Goal: Navigation & Orientation: Find specific page/section

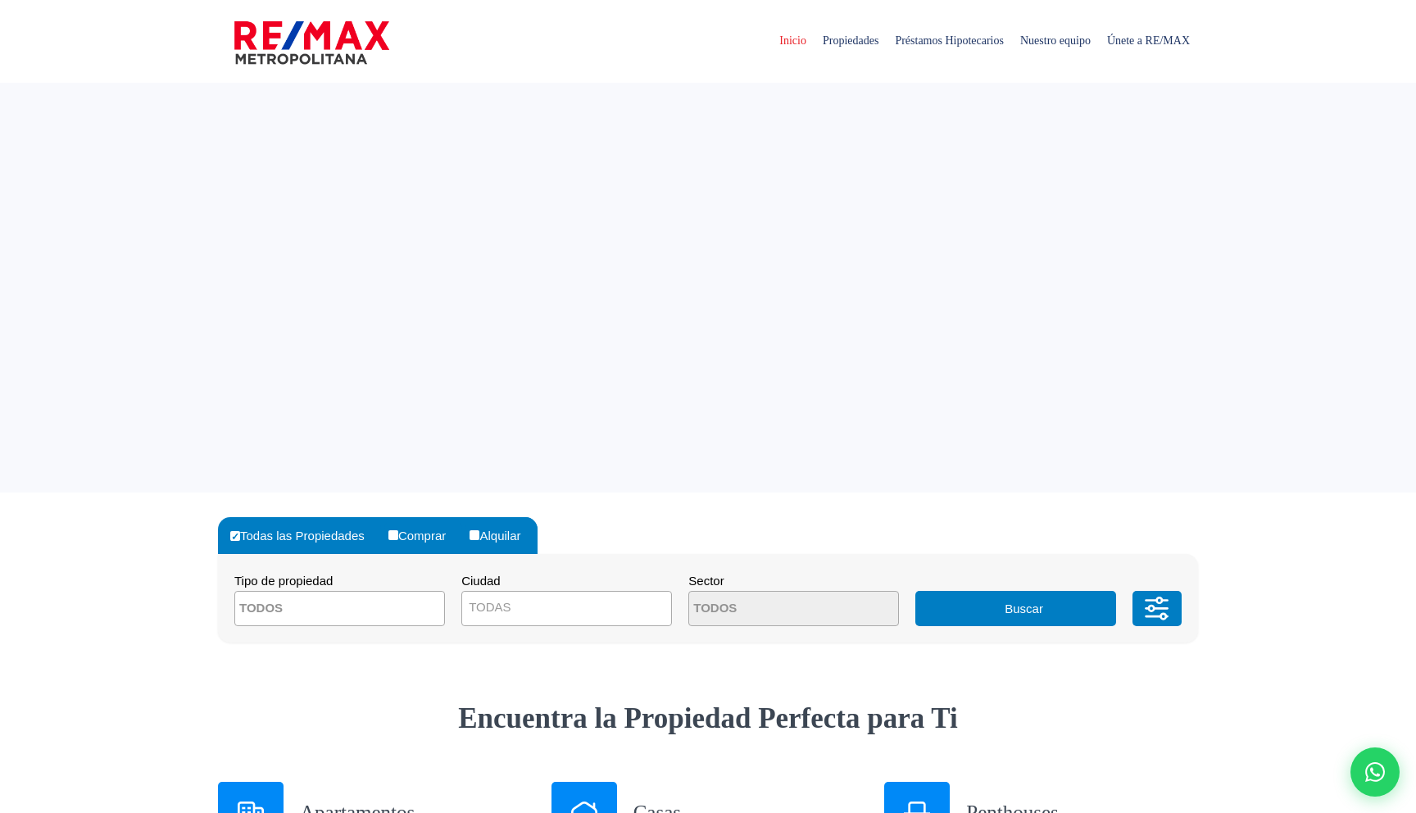
select select
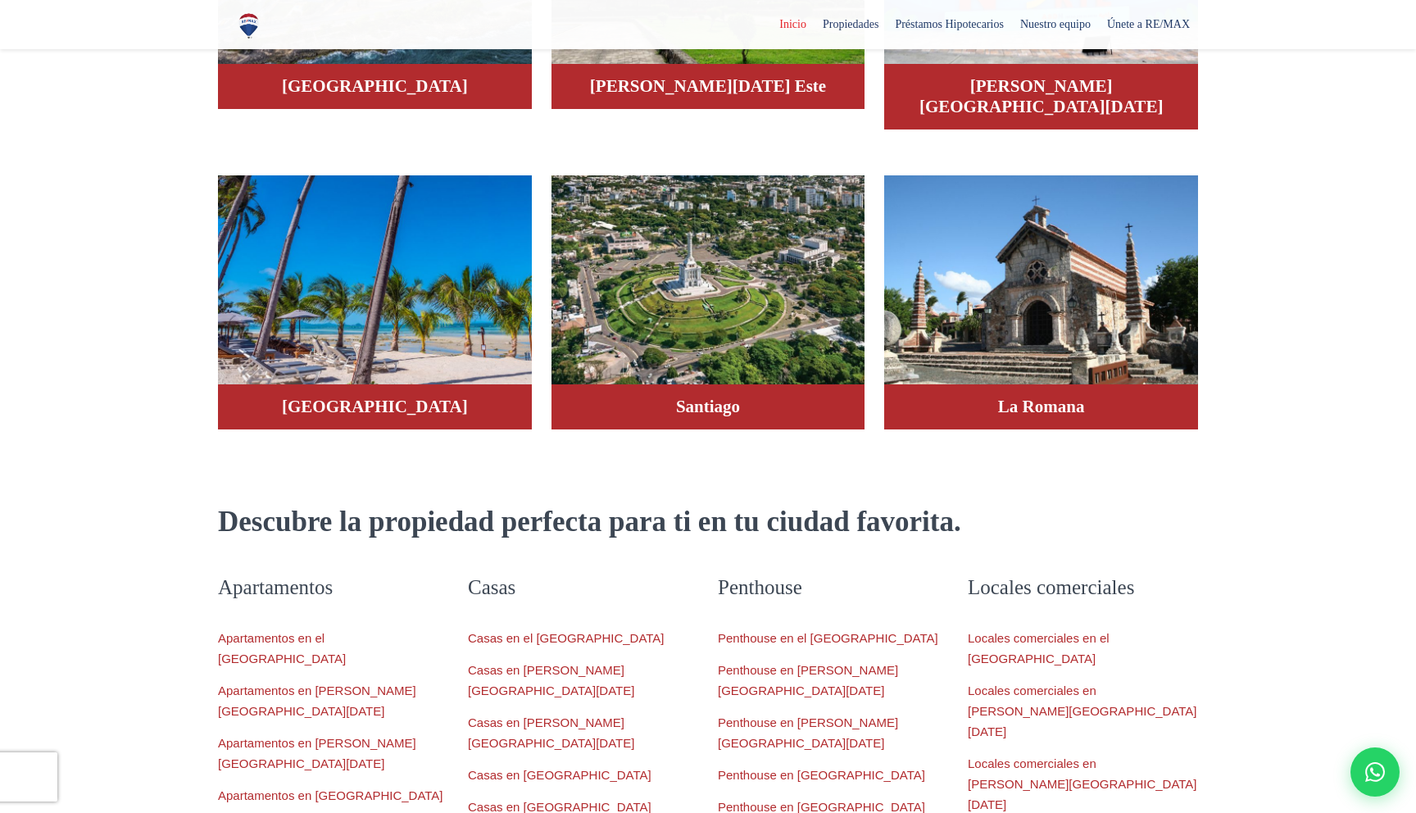
scroll to position [1313, 0]
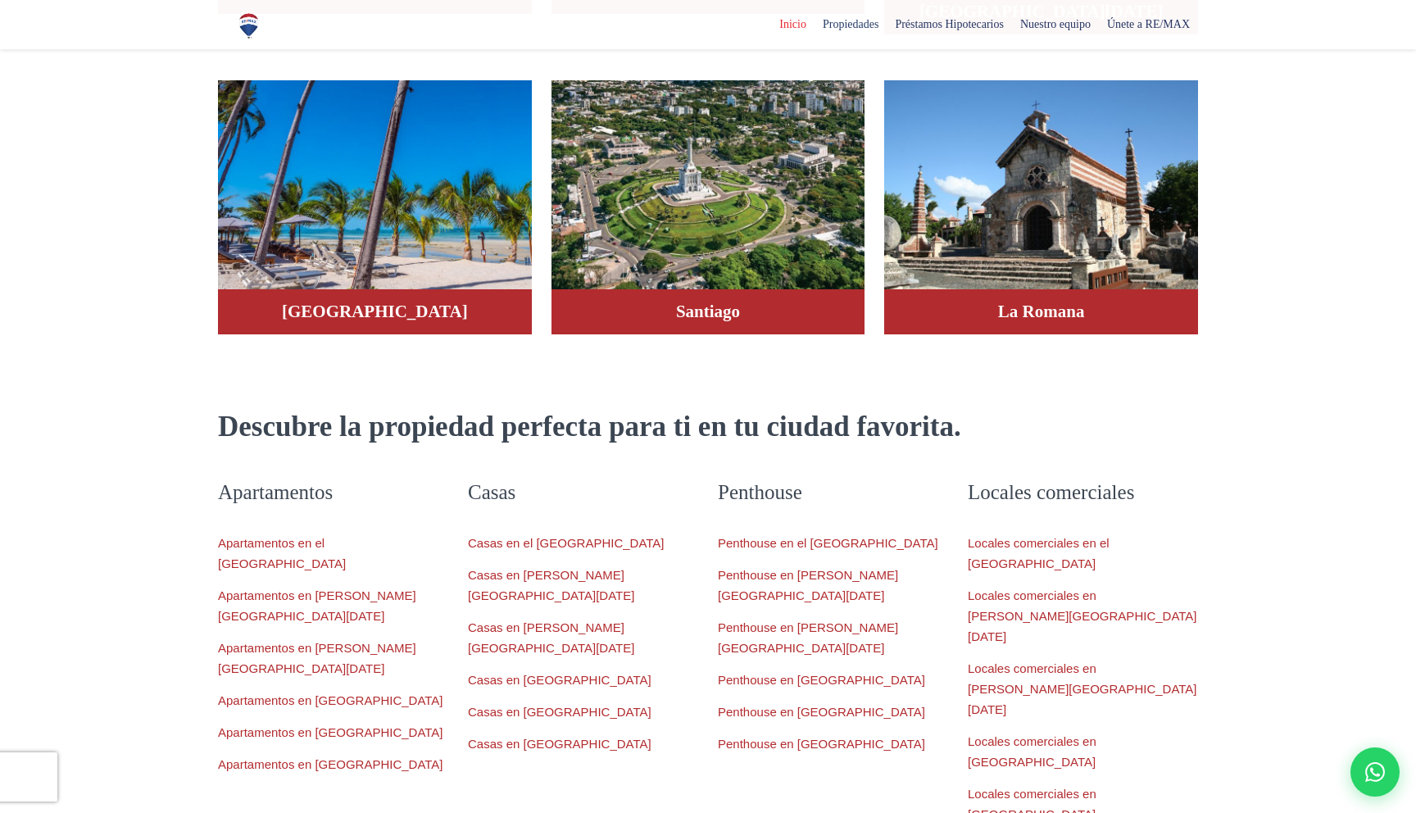
click at [533, 739] on div at bounding box center [708, 725] width 1416 height 495
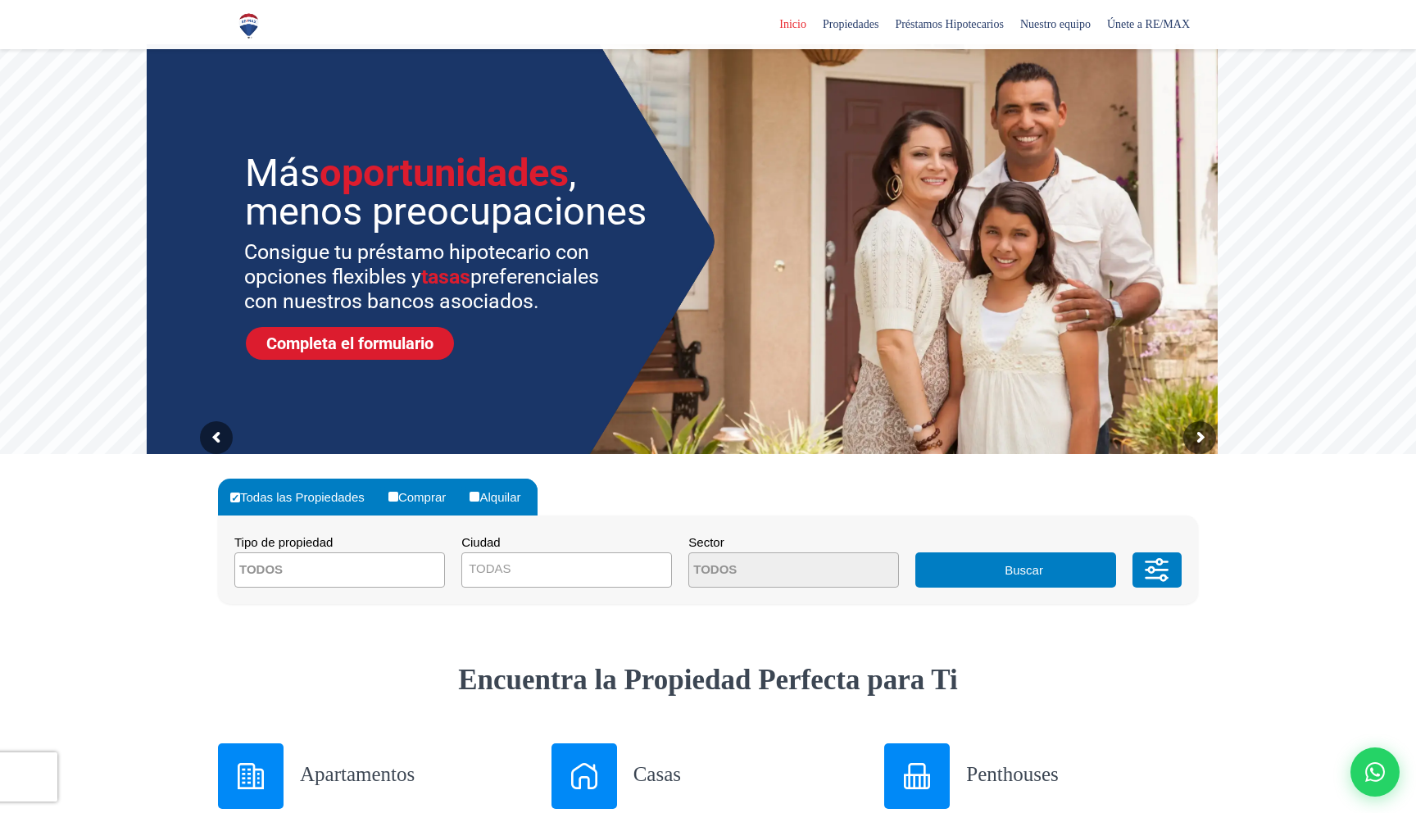
scroll to position [0, 0]
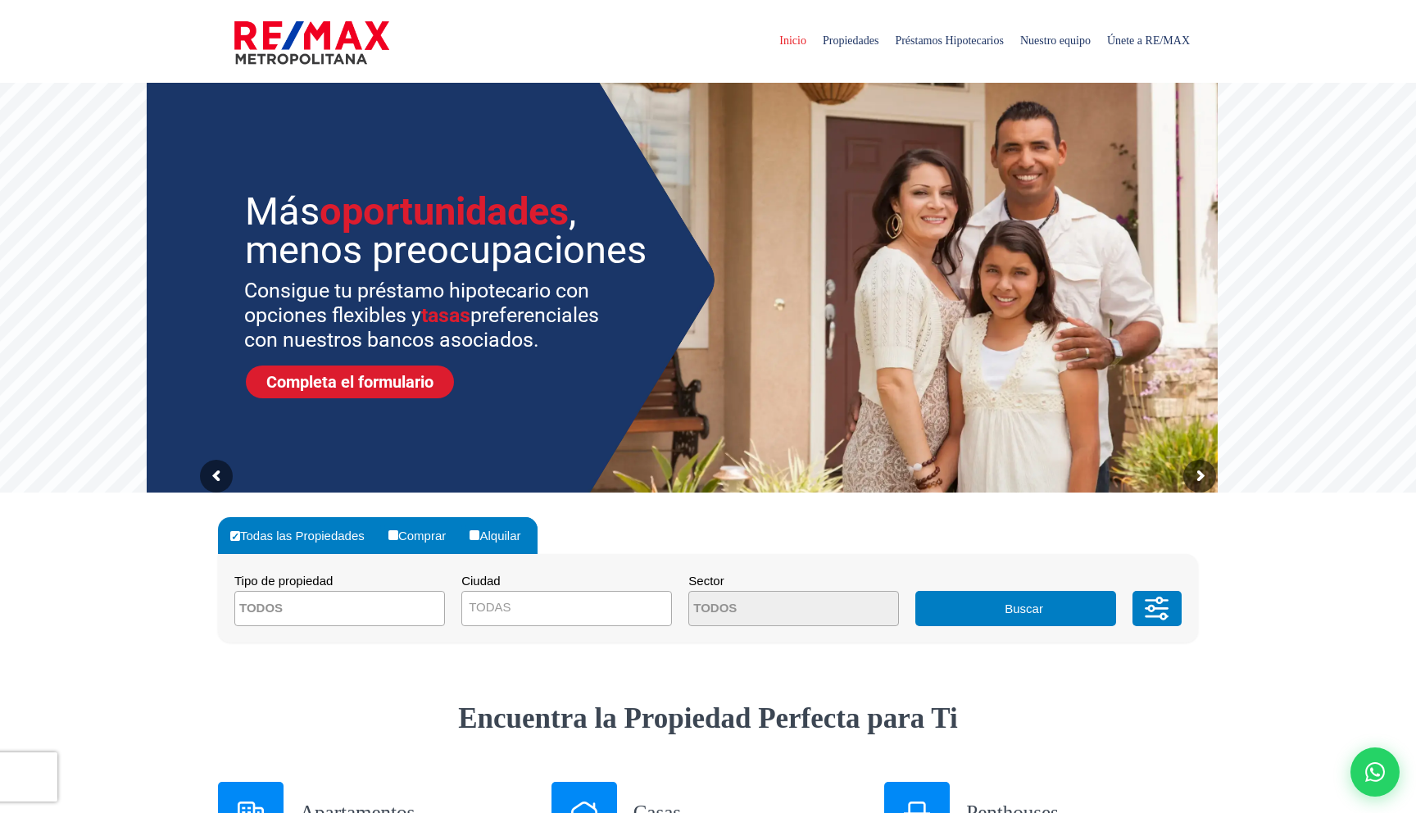
click at [157, 315] on sr7-img at bounding box center [440, 281] width 587 height 474
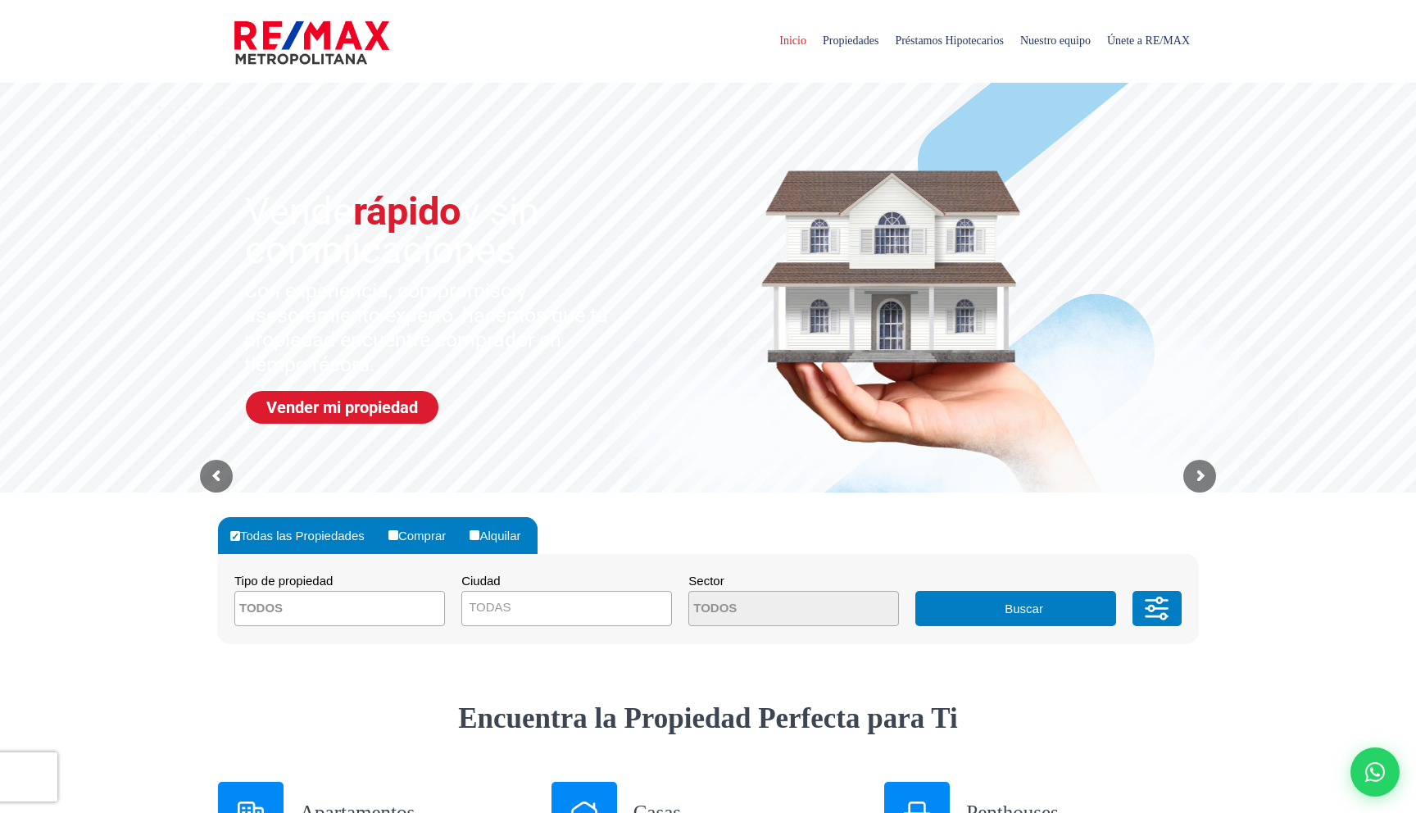
click at [1363, 782] on div at bounding box center [1374, 771] width 49 height 49
type input "test (prueba de google)"
type input "test333"
type input "[EMAIL_ADDRESS][DOMAIN_NAME]"
type input "811-122-0011"
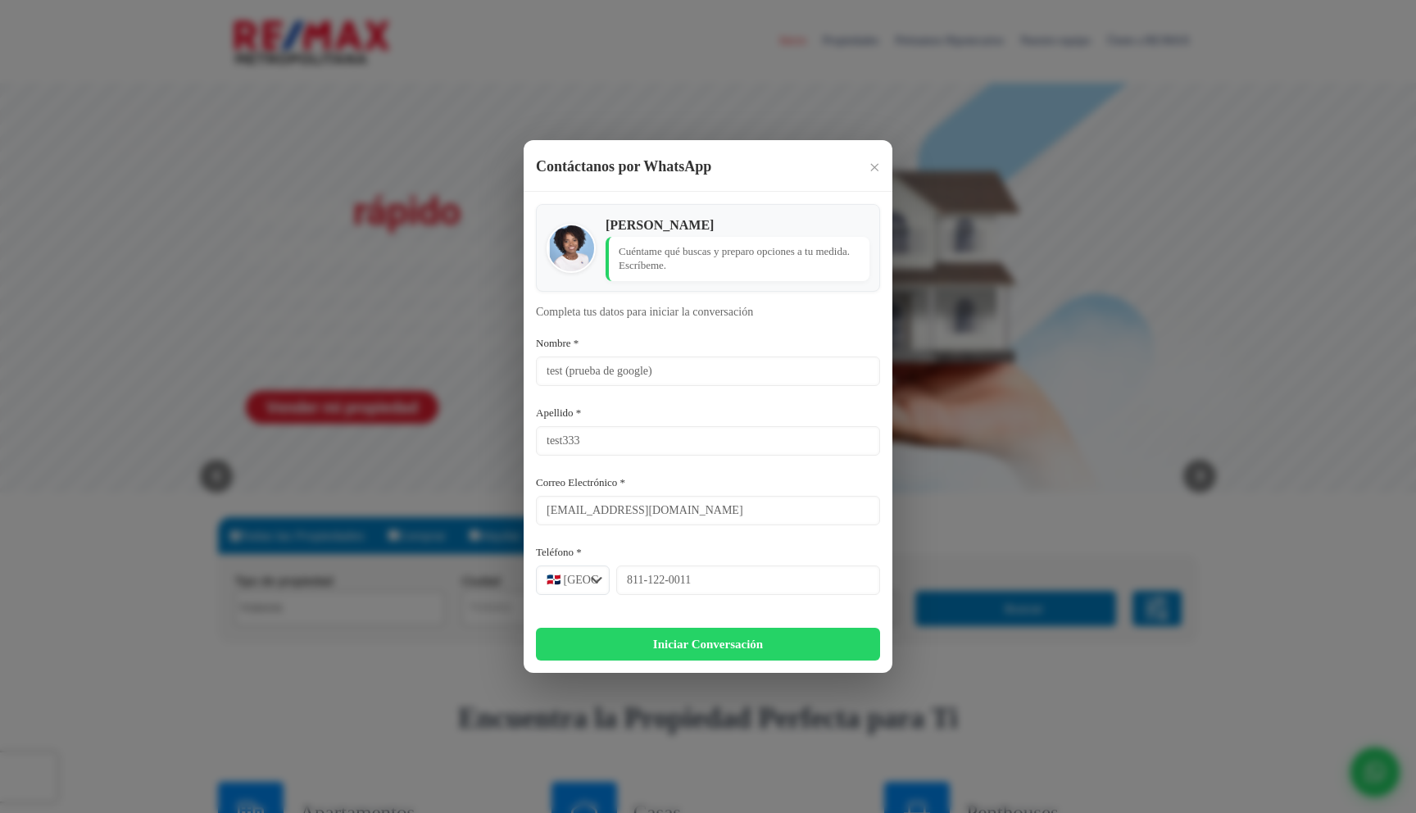
click at [871, 170] on span "×" at bounding box center [873, 167] width 11 height 20
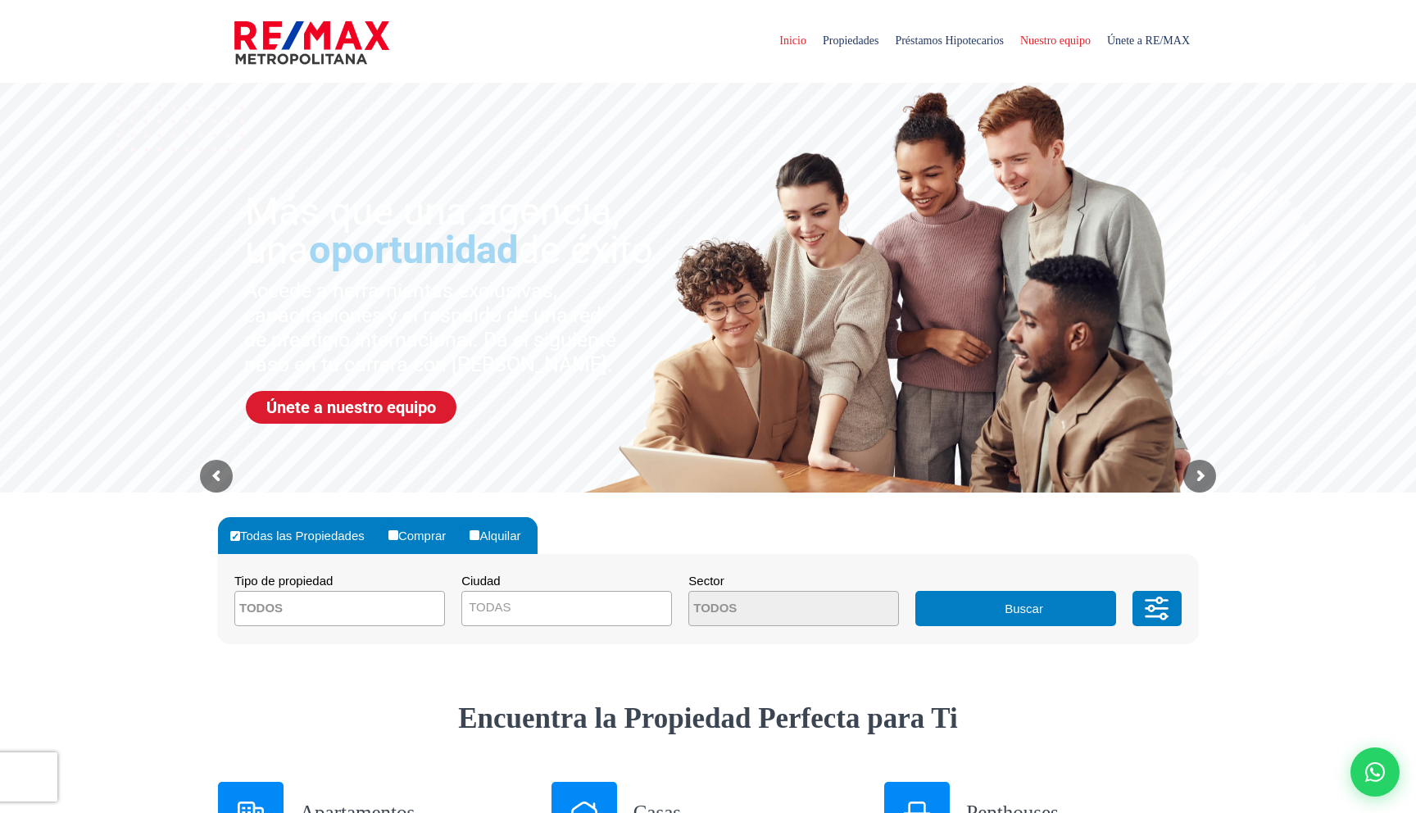
click at [1022, 43] on span "Nuestro equipo" at bounding box center [1055, 40] width 87 height 49
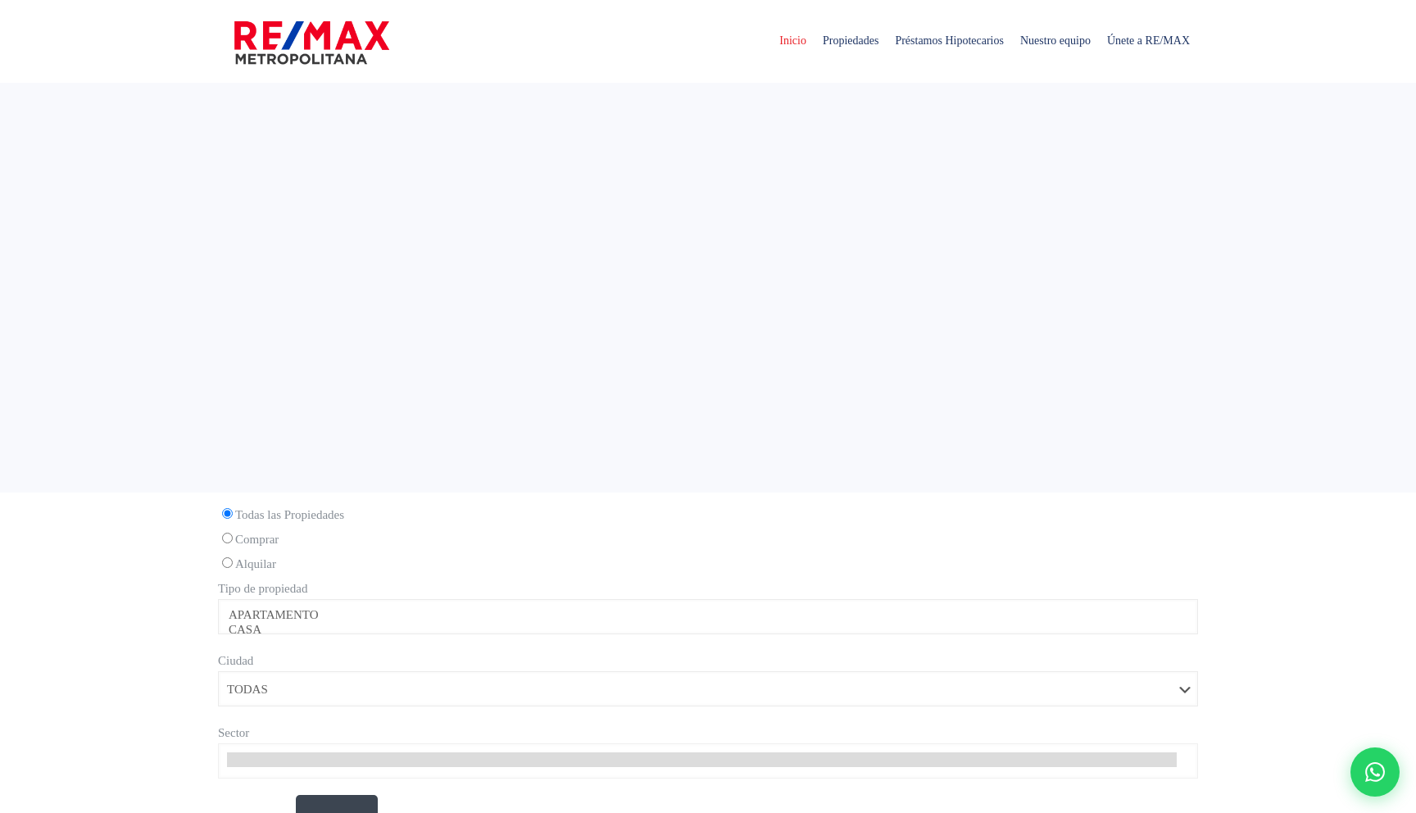
select select
